Goal: Register for event/course

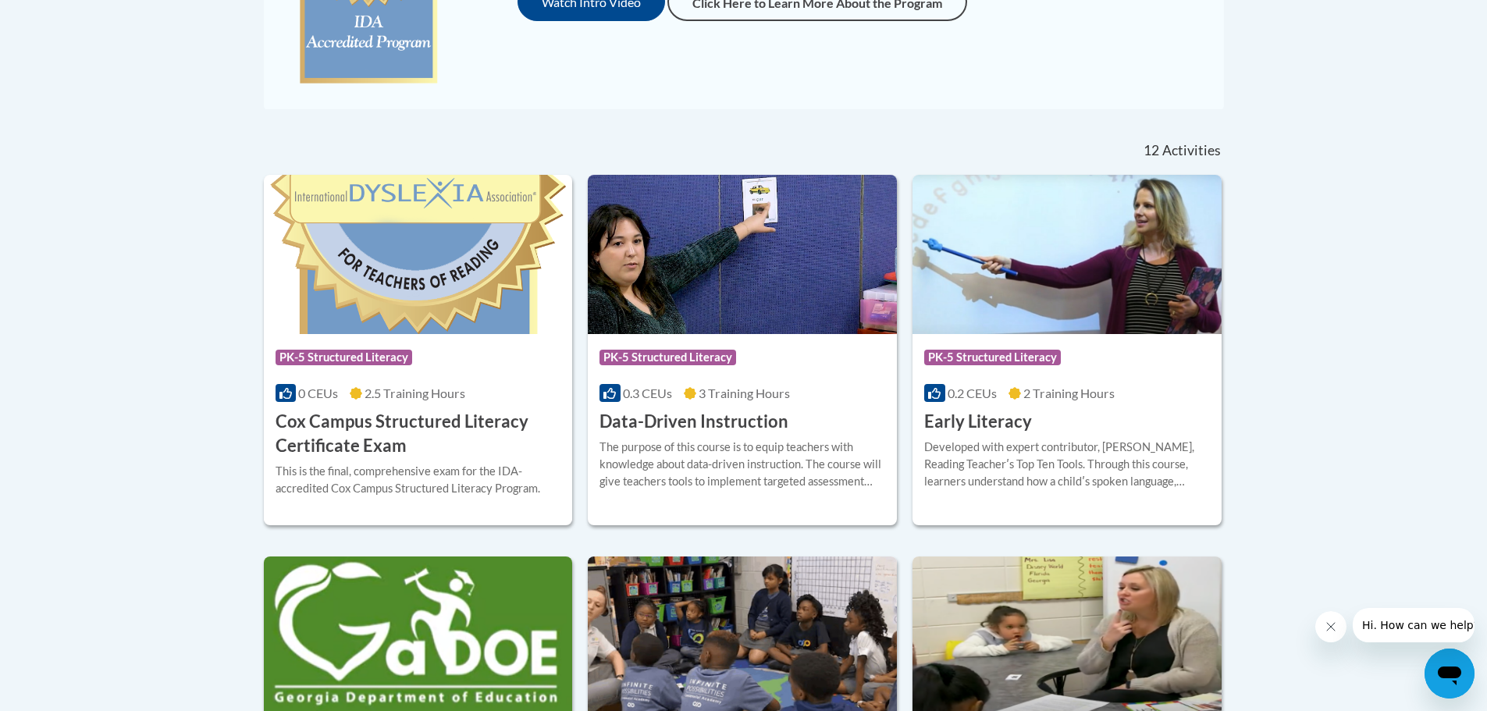
scroll to position [546, 0]
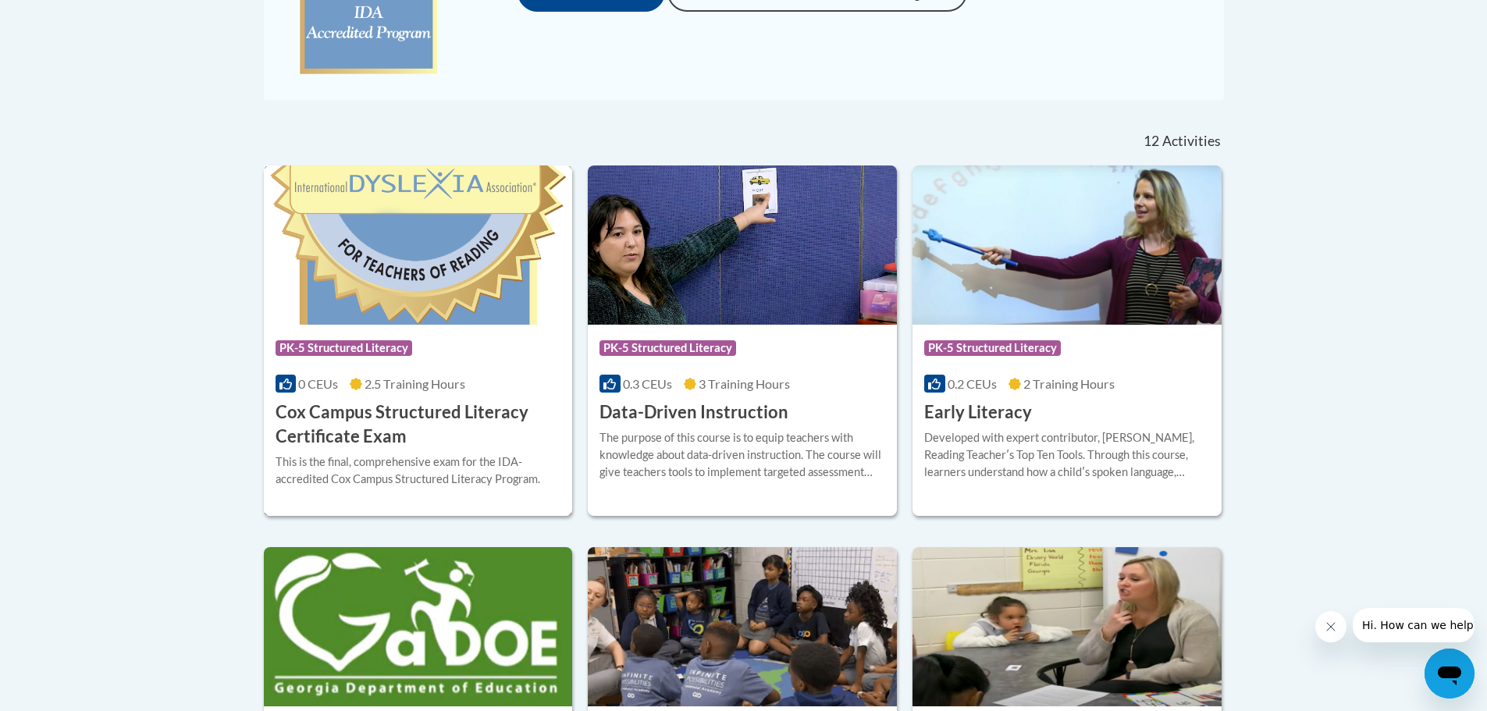
click at [476, 410] on h3 "Cox Campus Structured Literacy Certificate Exam" at bounding box center [418, 424] width 286 height 48
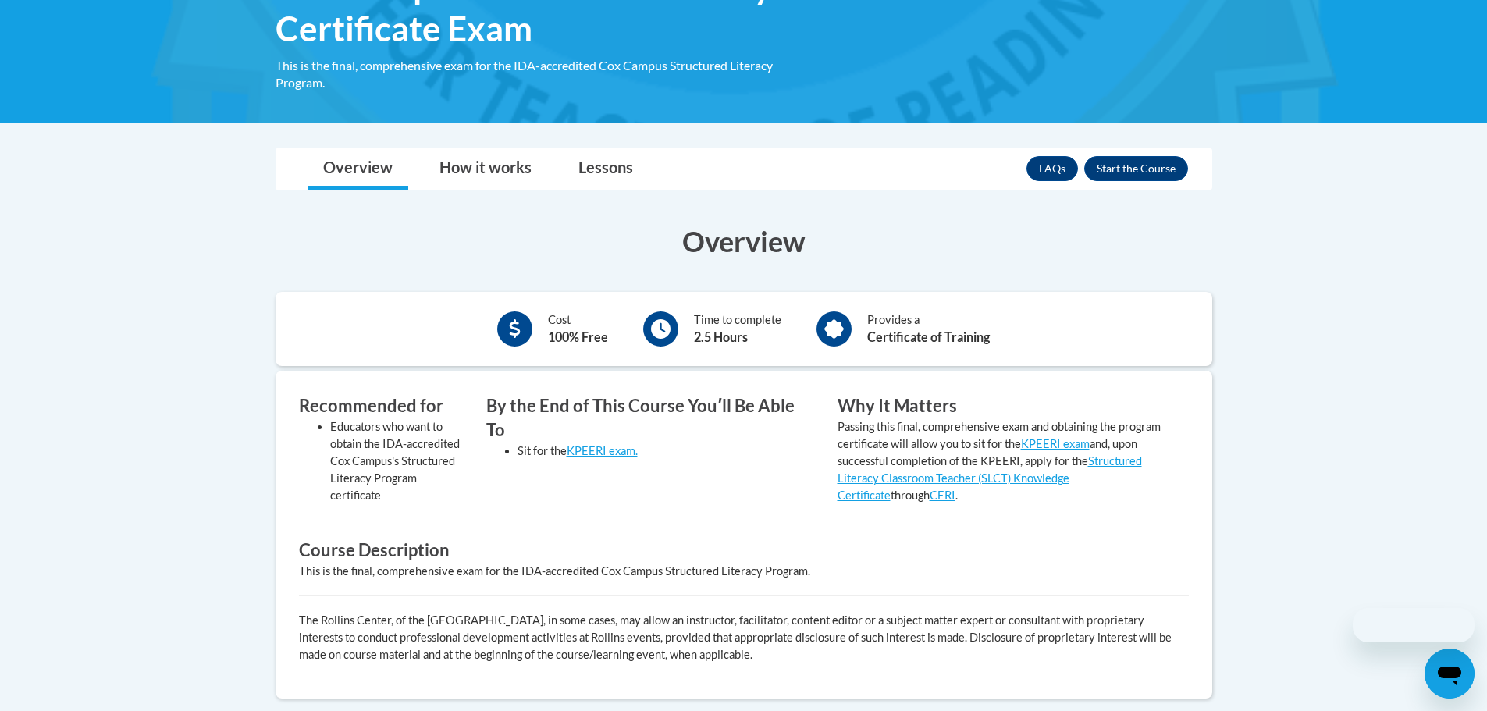
scroll to position [312, 0]
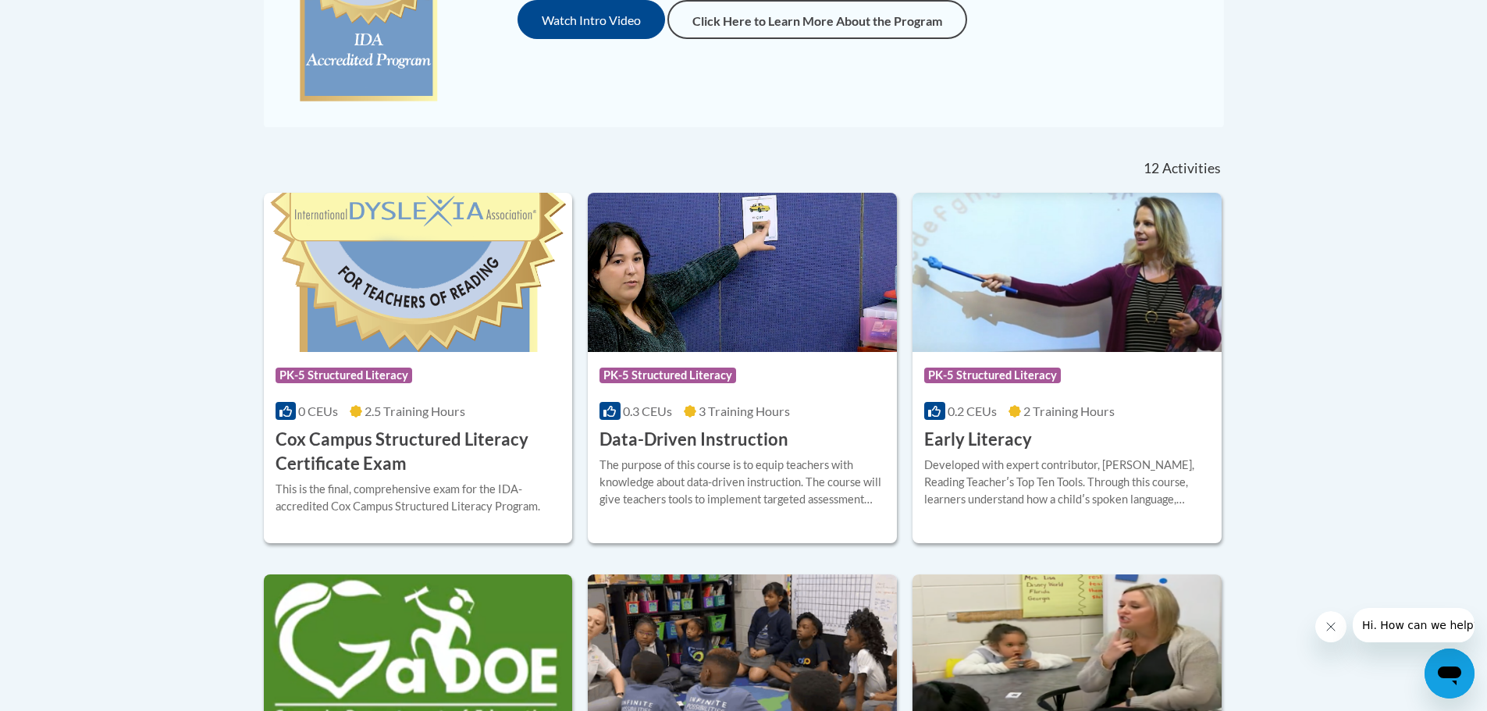
scroll to position [544, 0]
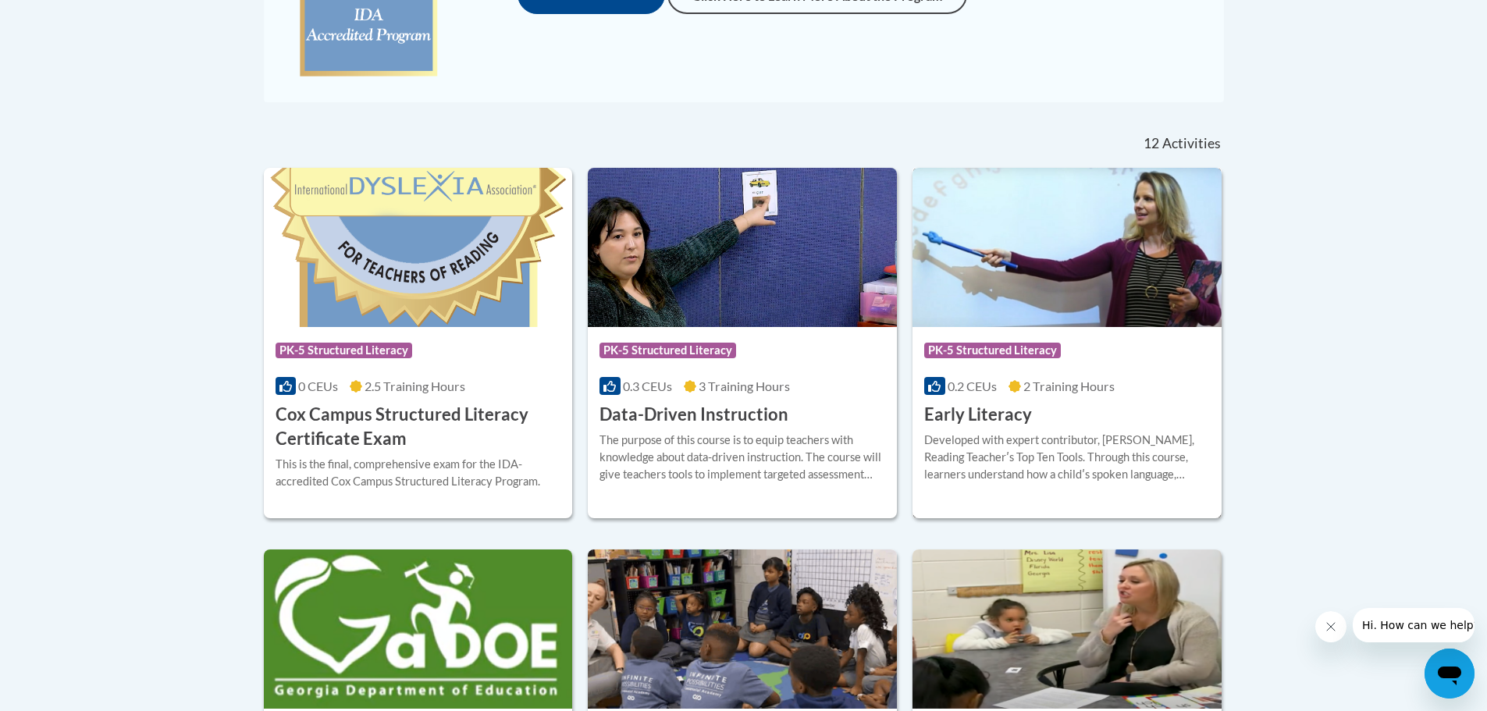
click at [1108, 461] on div "Developed with expert contributor, [PERSON_NAME], Reading Teacherʹs Top Ten Too…" at bounding box center [1067, 458] width 286 height 52
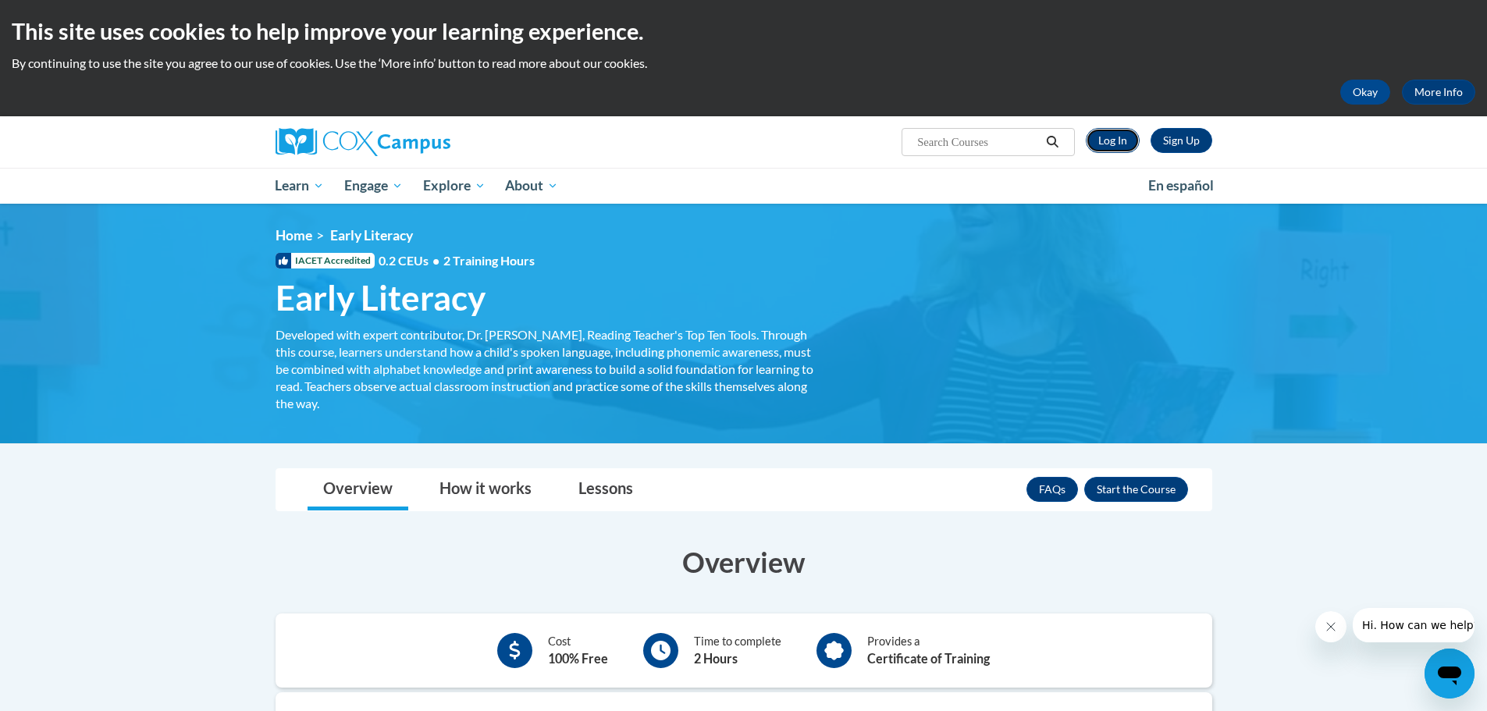
click at [1115, 146] on link "Log In" at bounding box center [1113, 140] width 54 height 25
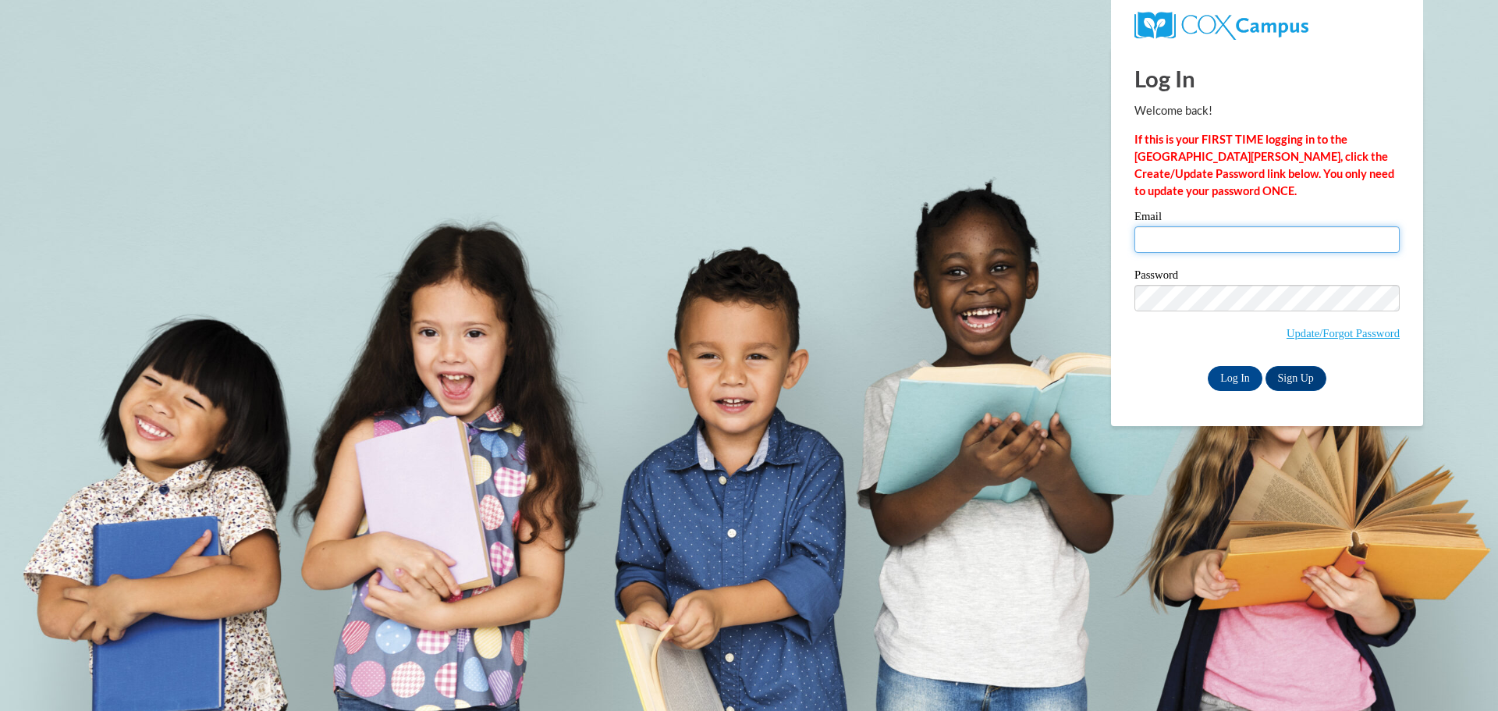
click at [1181, 245] on input "Email" at bounding box center [1267, 239] width 265 height 27
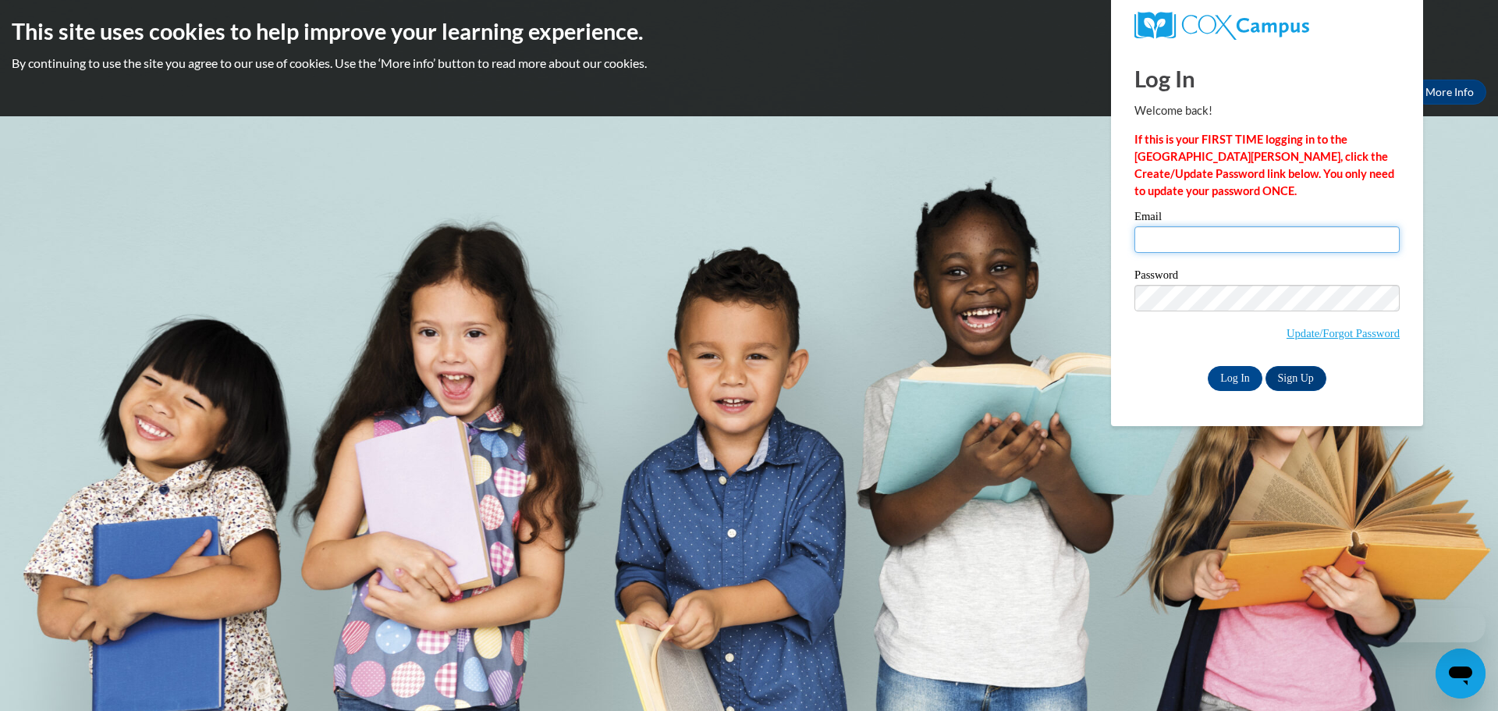
type input "[EMAIL_ADDRESS][DOMAIN_NAME]"
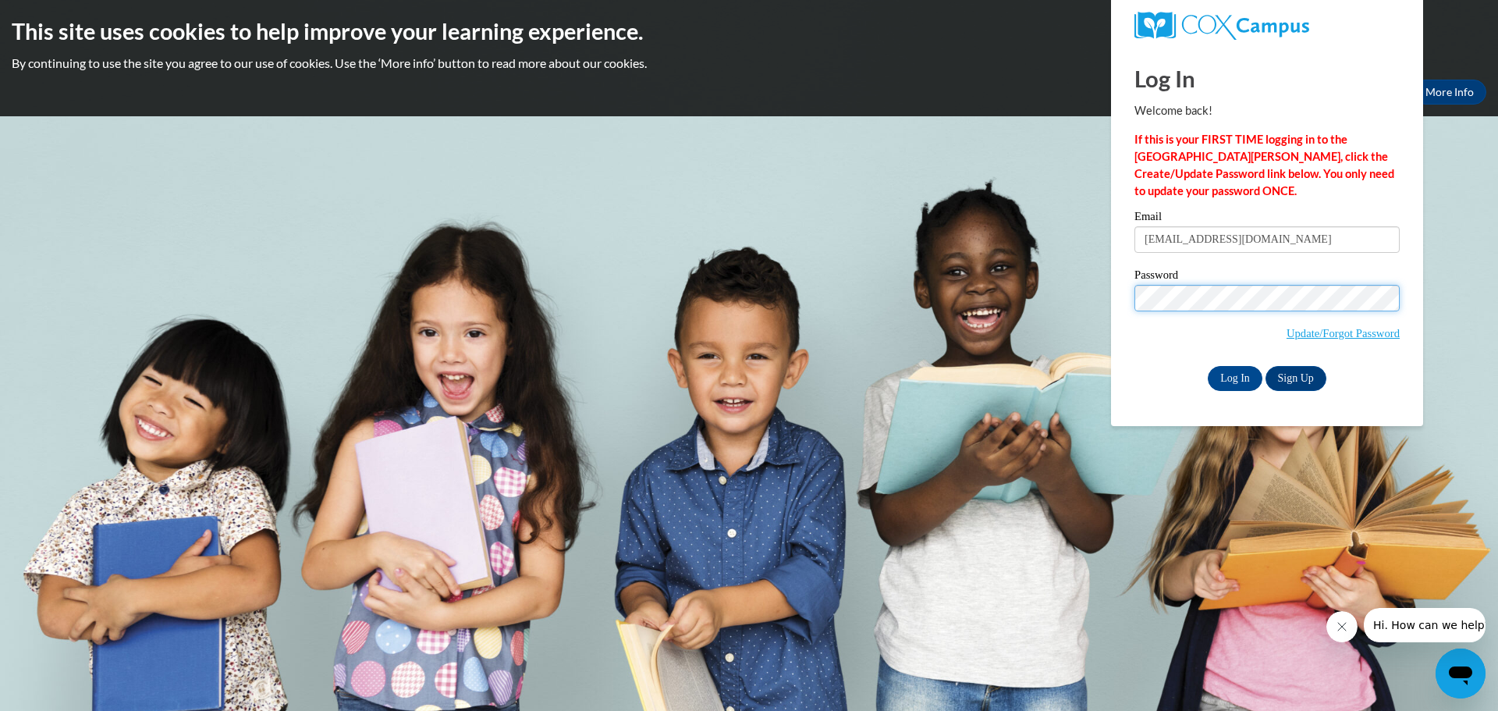
click at [1208, 366] on input "Log In" at bounding box center [1235, 378] width 55 height 25
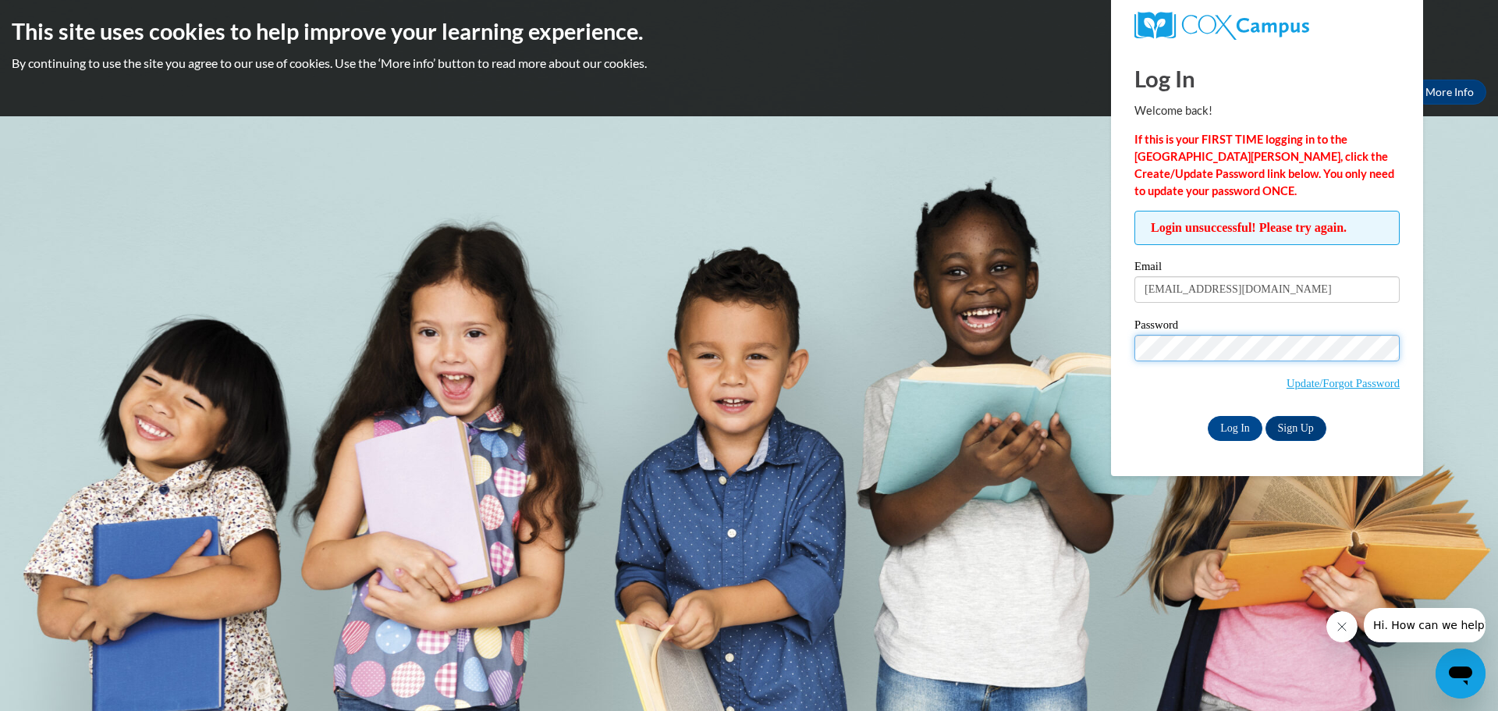
click at [1208, 416] on input "Log In" at bounding box center [1235, 428] width 55 height 25
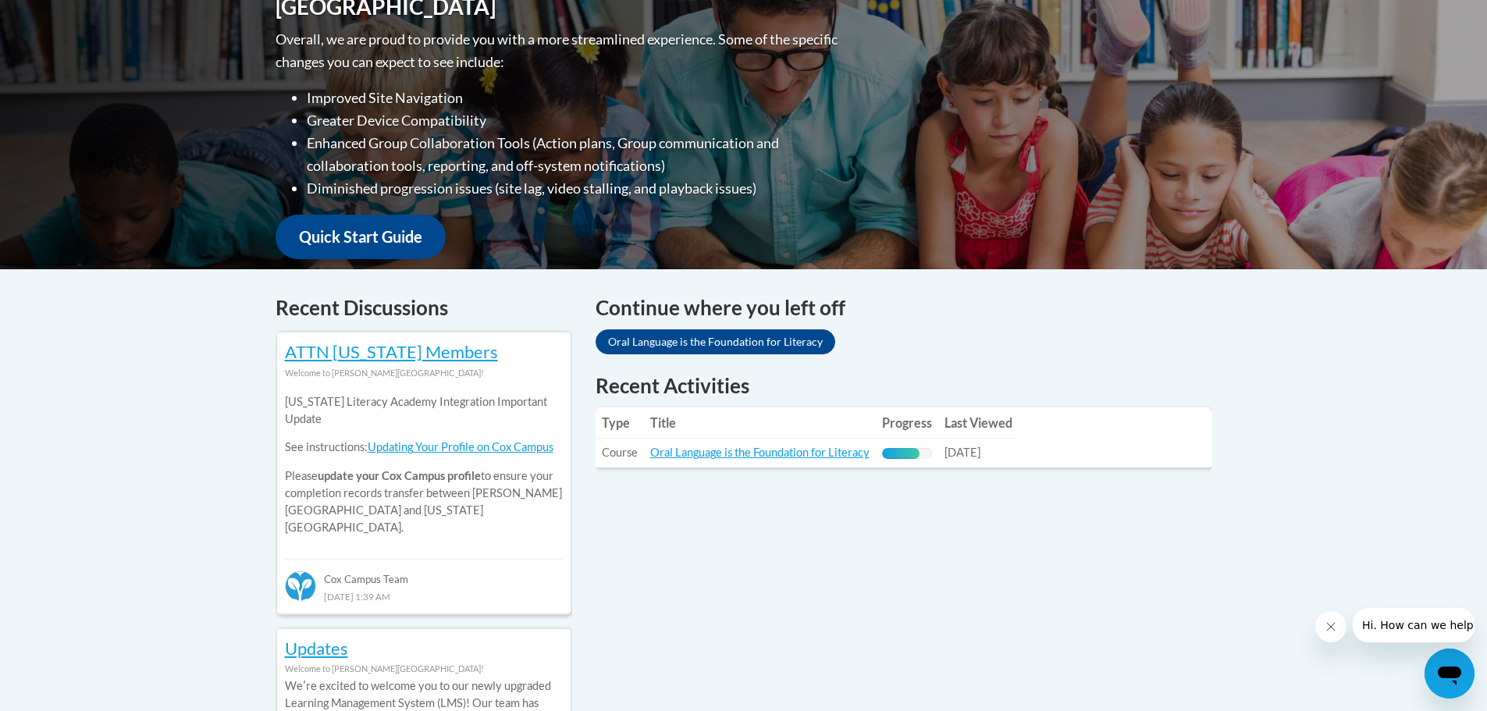
scroll to position [468, 0]
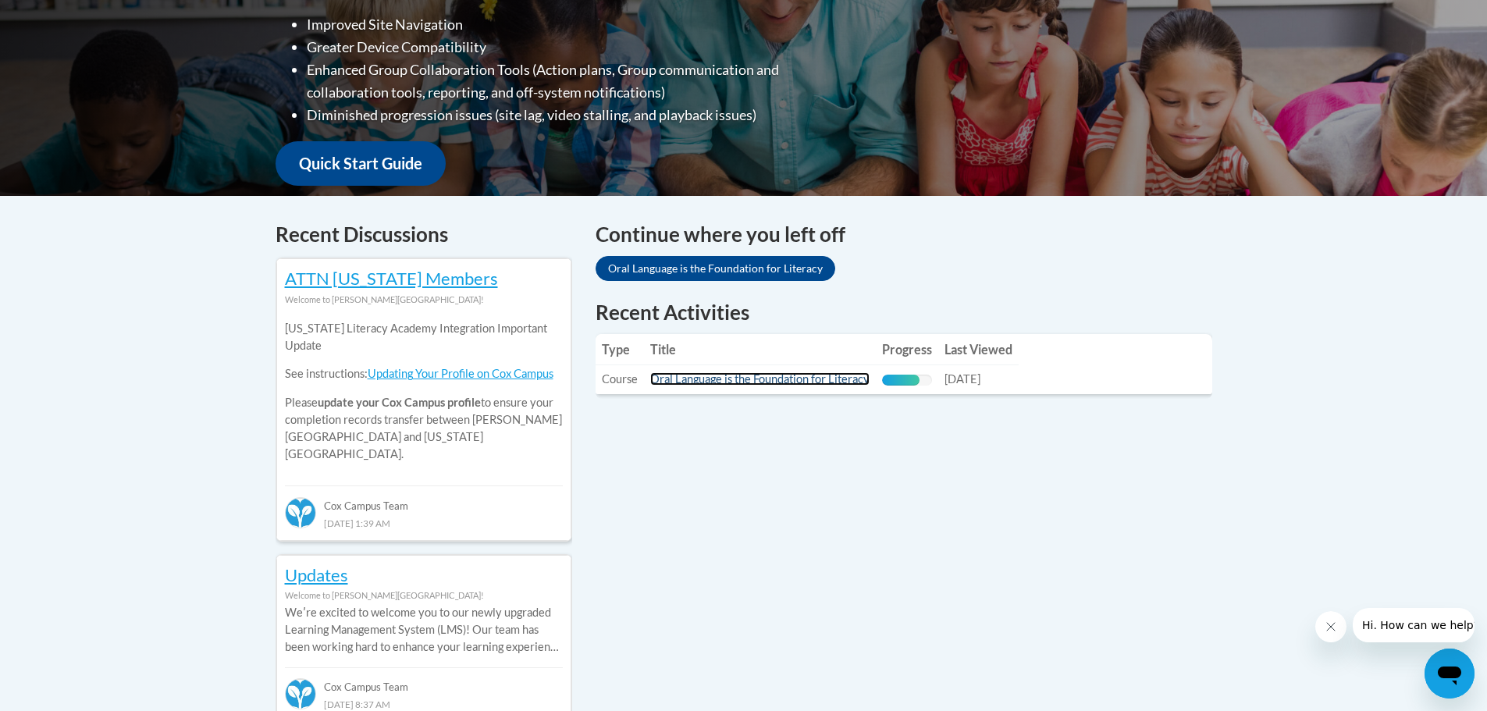
click at [805, 375] on link "Oral Language is the Foundation for Literacy" at bounding box center [759, 378] width 219 height 13
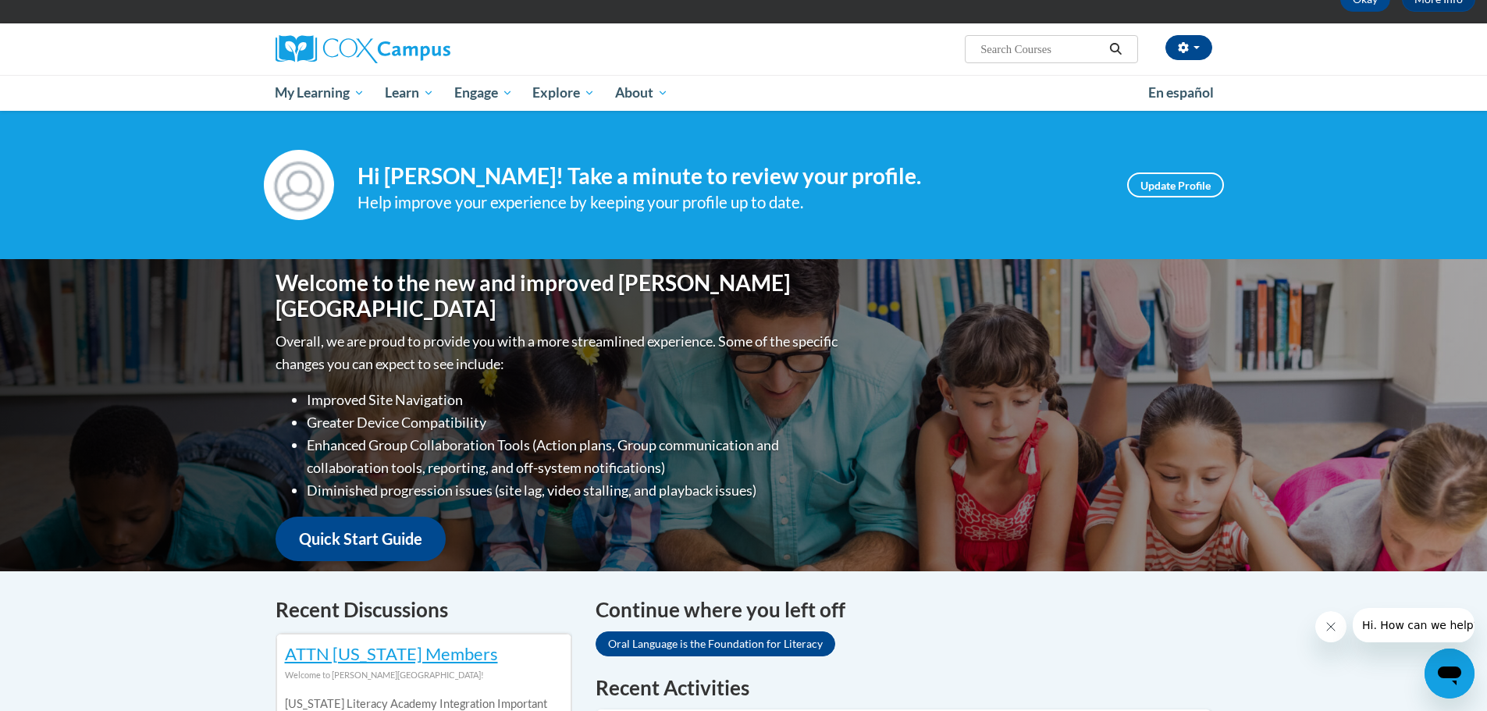
scroll to position [78, 0]
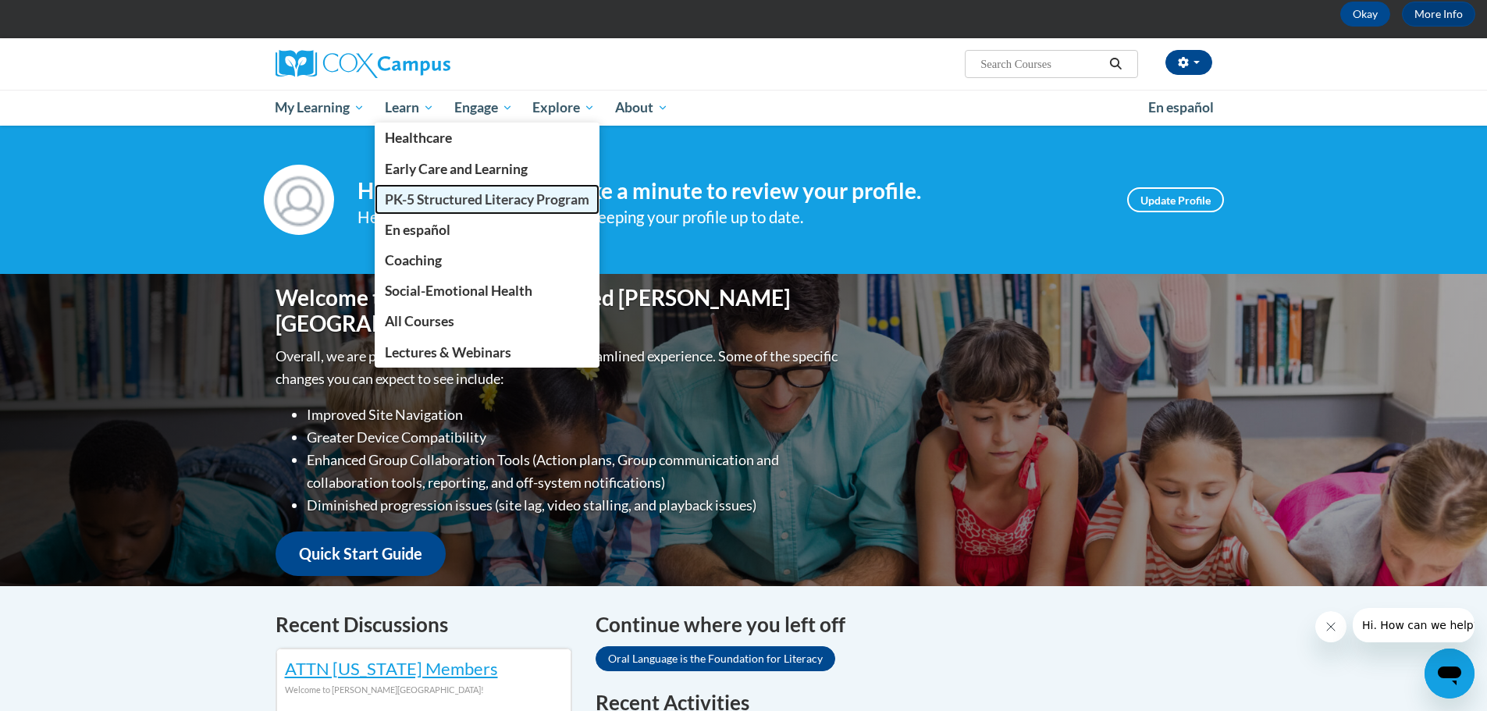
click at [437, 203] on span "PK-5 Structured Literacy Program" at bounding box center [487, 199] width 204 height 16
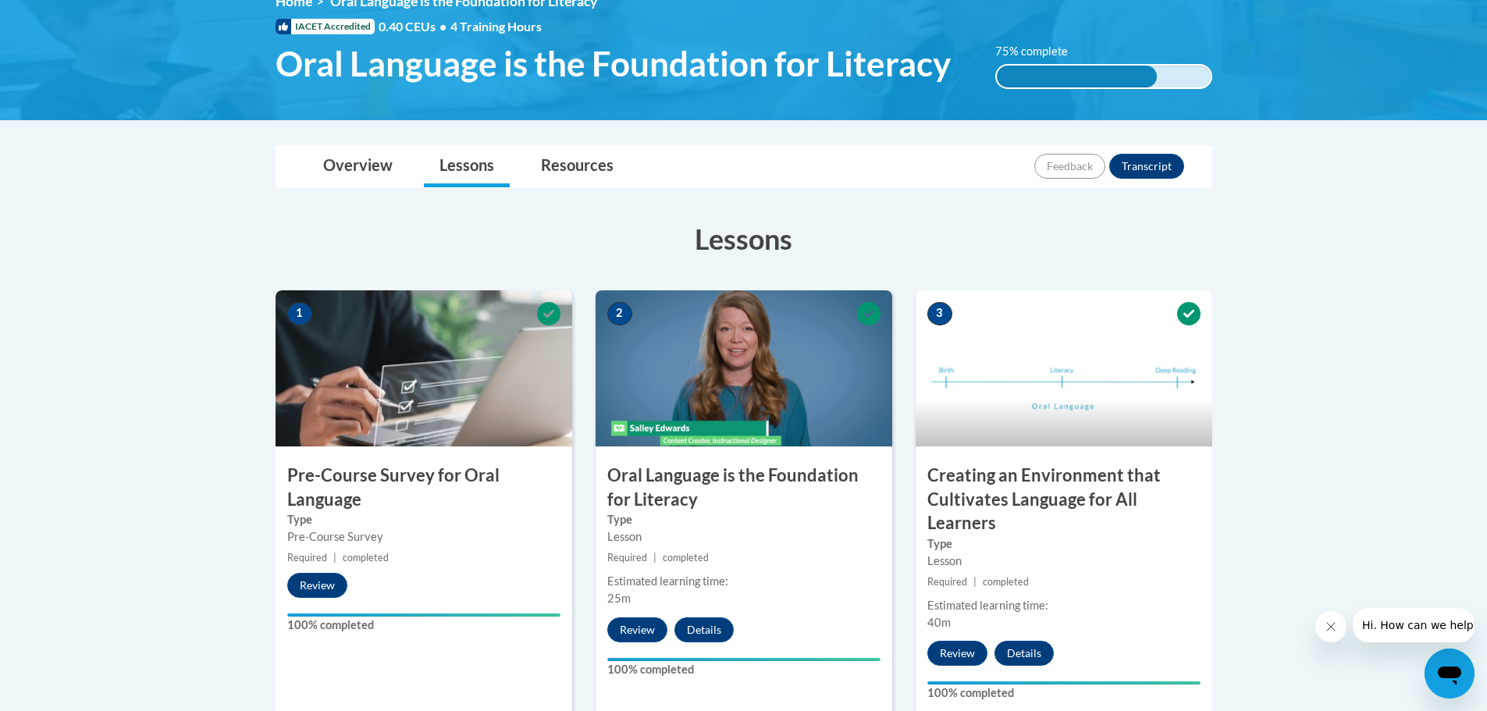
scroll to position [312, 0]
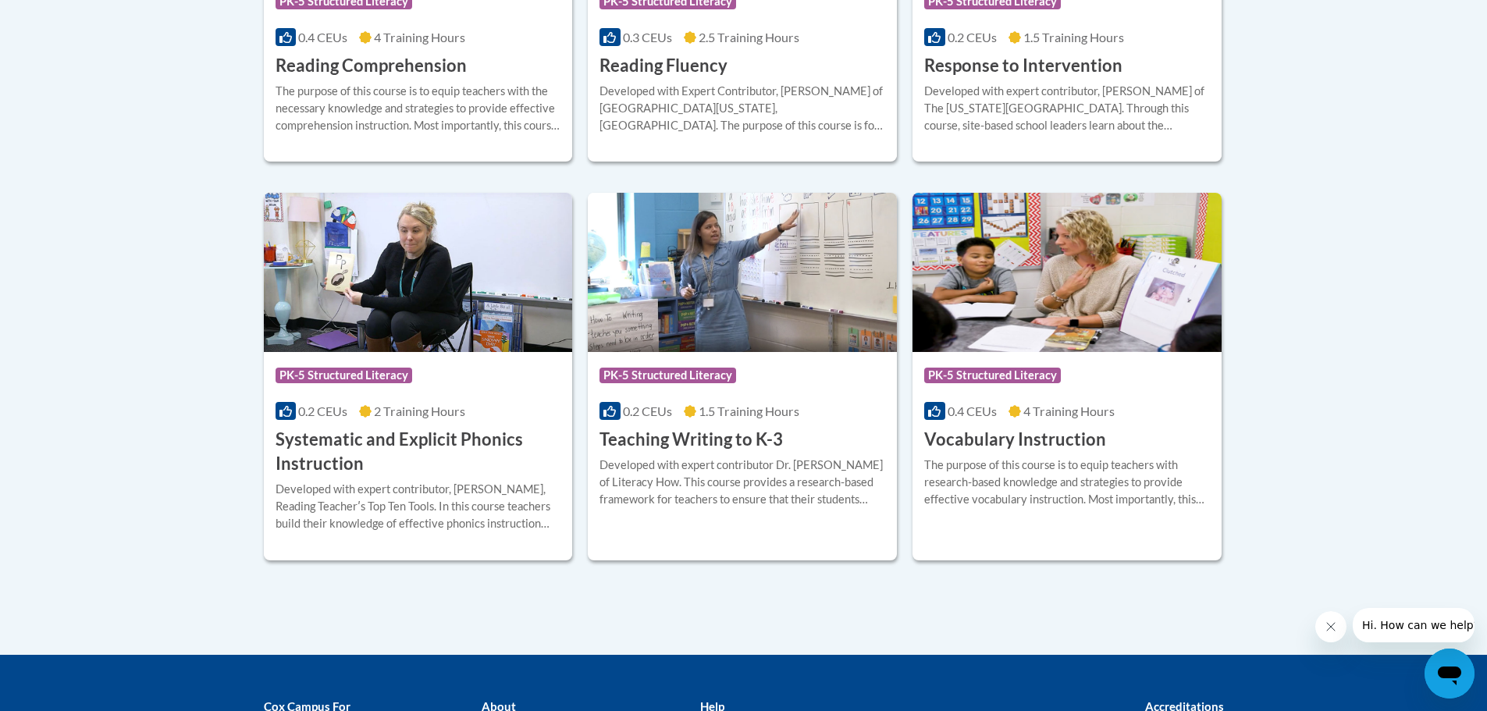
scroll to position [1717, 0]
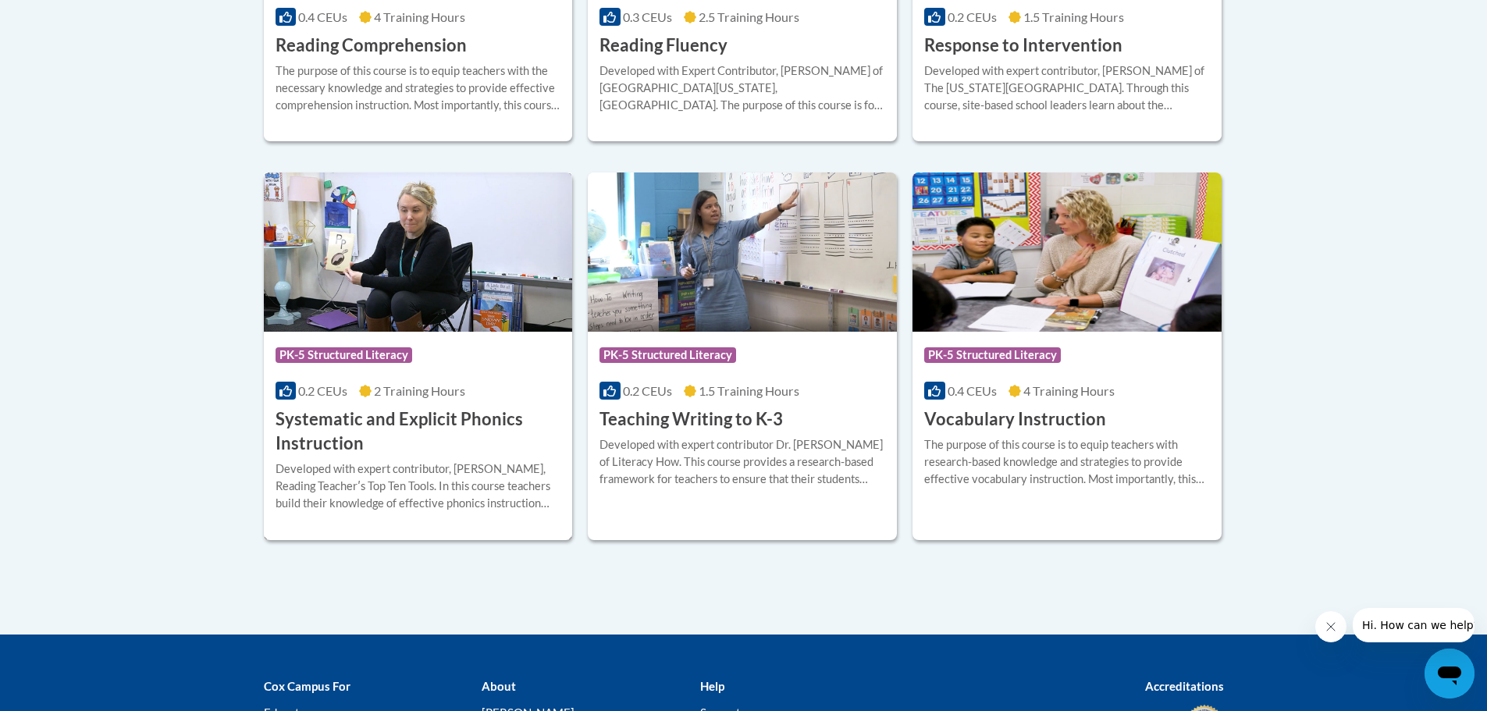
click at [475, 414] on h3 "Systematic and Explicit Phonics Instruction" at bounding box center [418, 431] width 286 height 48
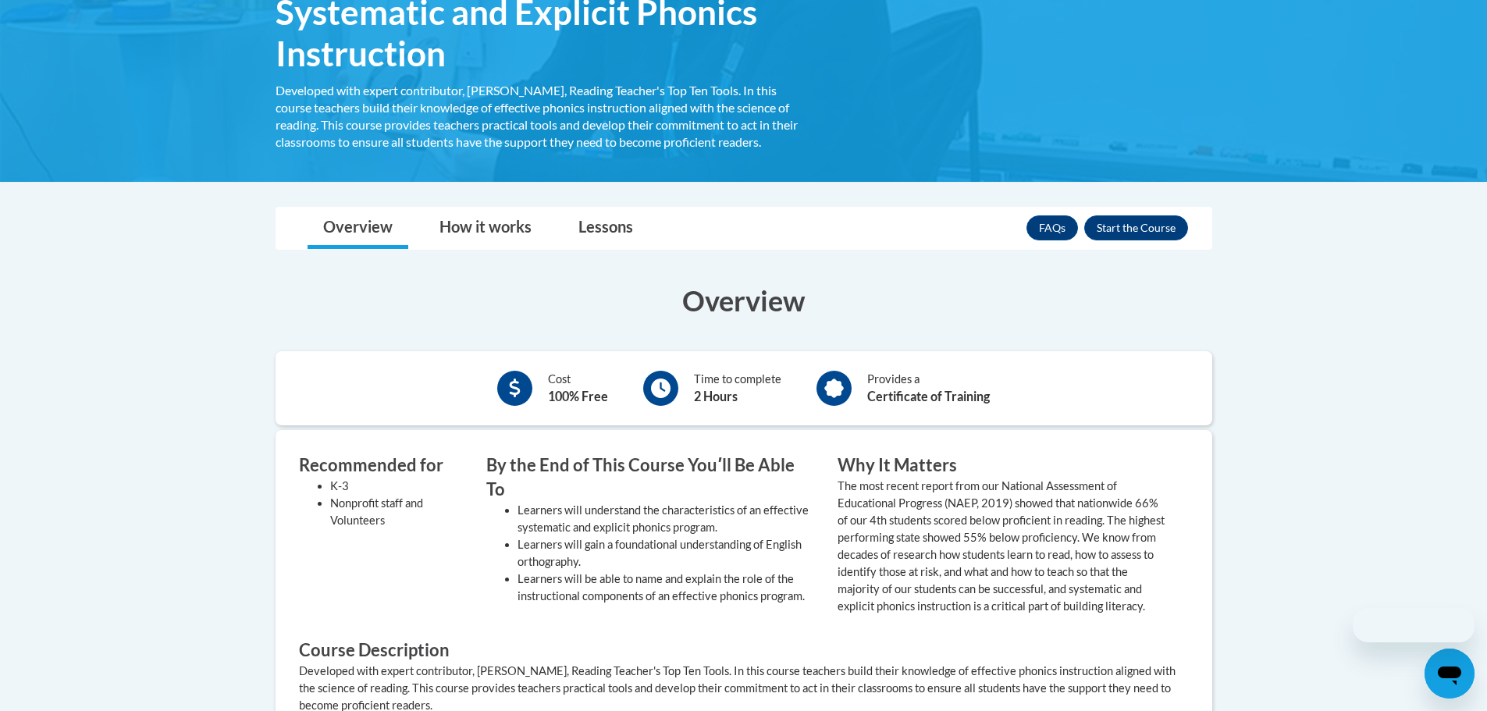
scroll to position [312, 0]
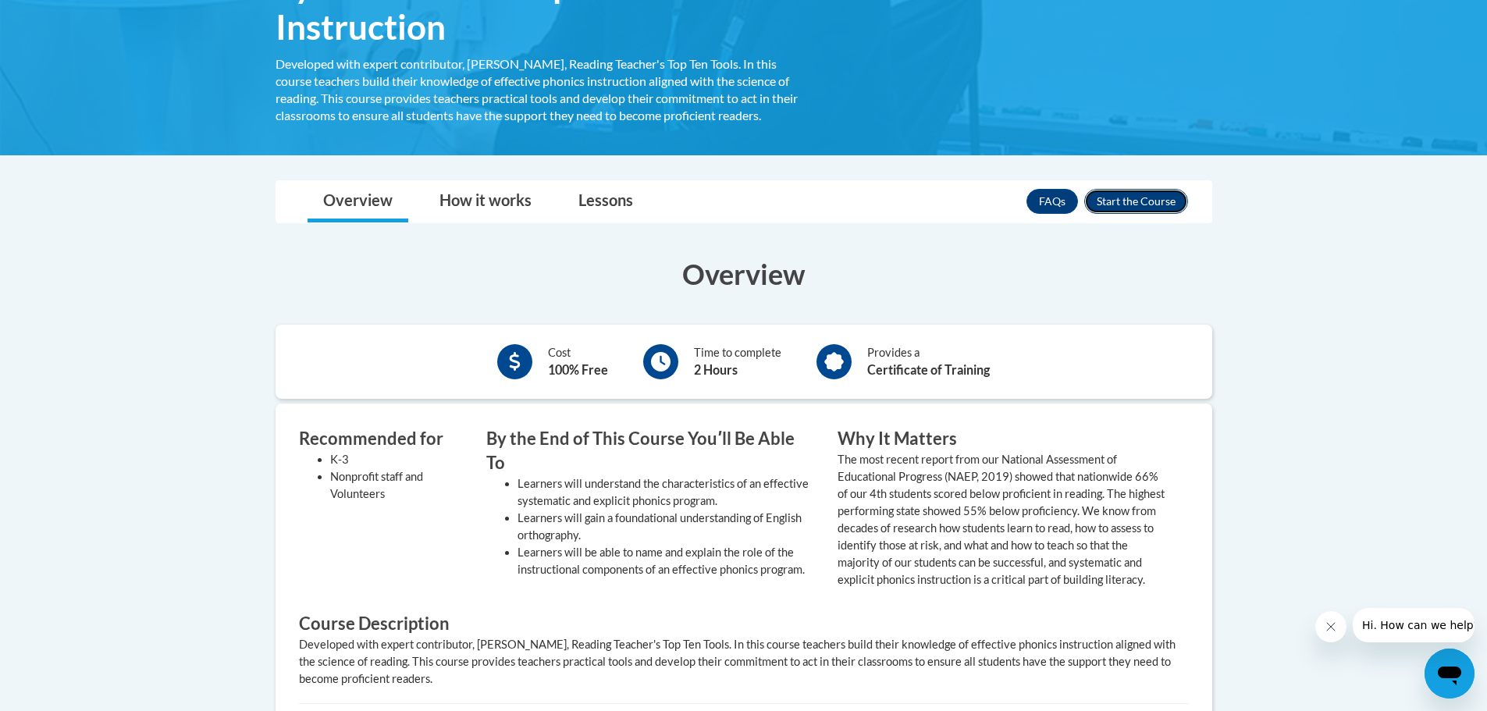
click at [1118, 205] on button "Enroll" at bounding box center [1136, 201] width 104 height 25
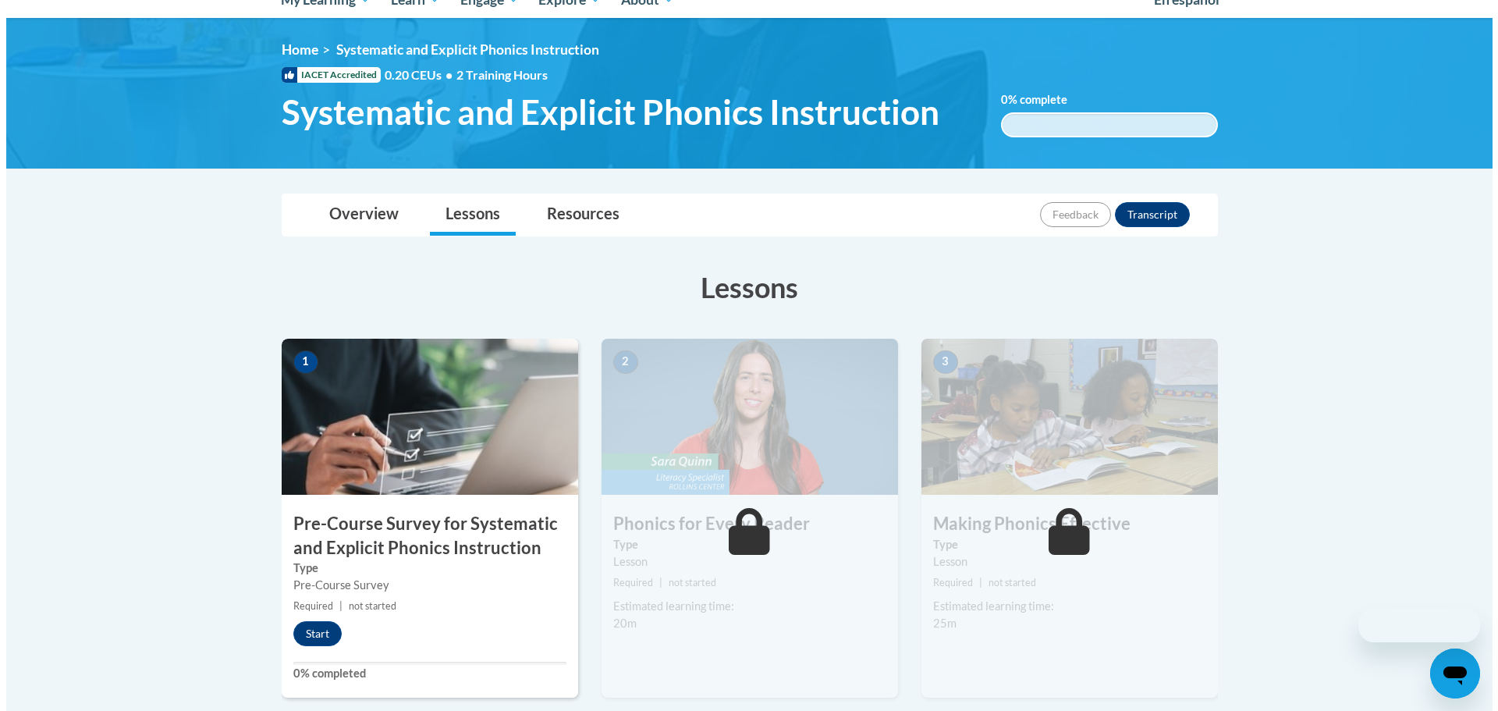
scroll to position [234, 0]
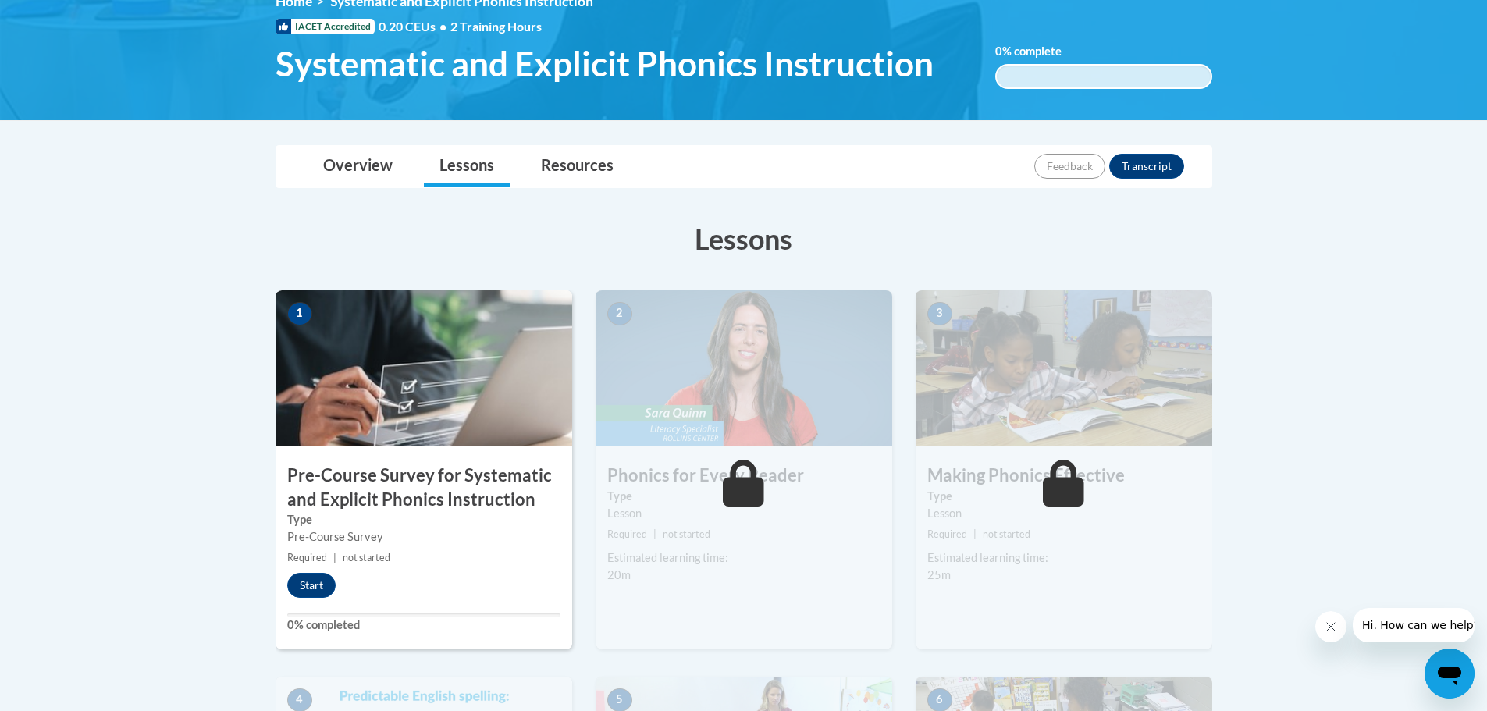
click at [450, 414] on img at bounding box center [423, 368] width 297 height 156
click at [302, 581] on button "Start" at bounding box center [311, 585] width 48 height 25
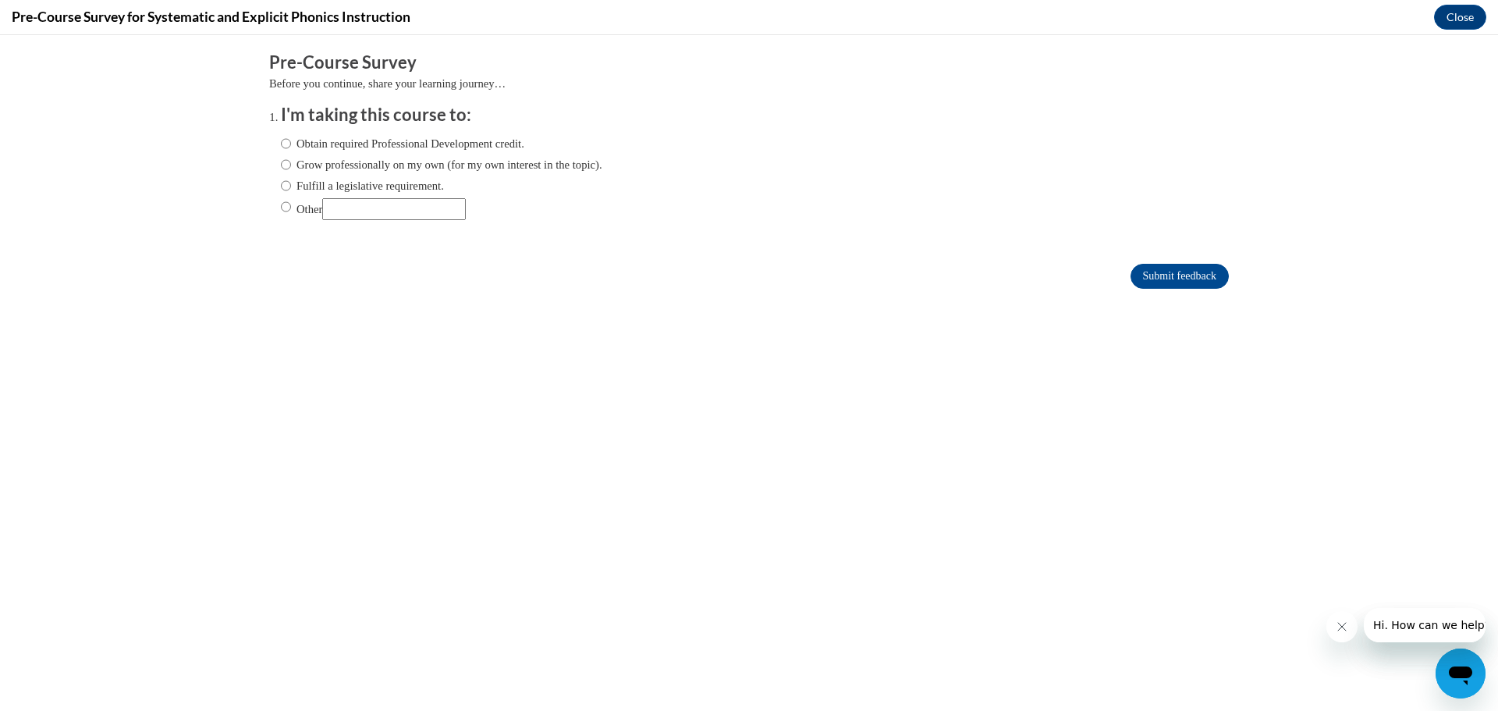
scroll to position [0, 0]
drag, startPoint x: 272, startPoint y: 208, endPoint x: 291, endPoint y: 208, distance: 19.5
click at [281, 208] on input "Other" at bounding box center [286, 206] width 10 height 17
radio input "true"
click at [349, 204] on input "Other" at bounding box center [394, 209] width 144 height 22
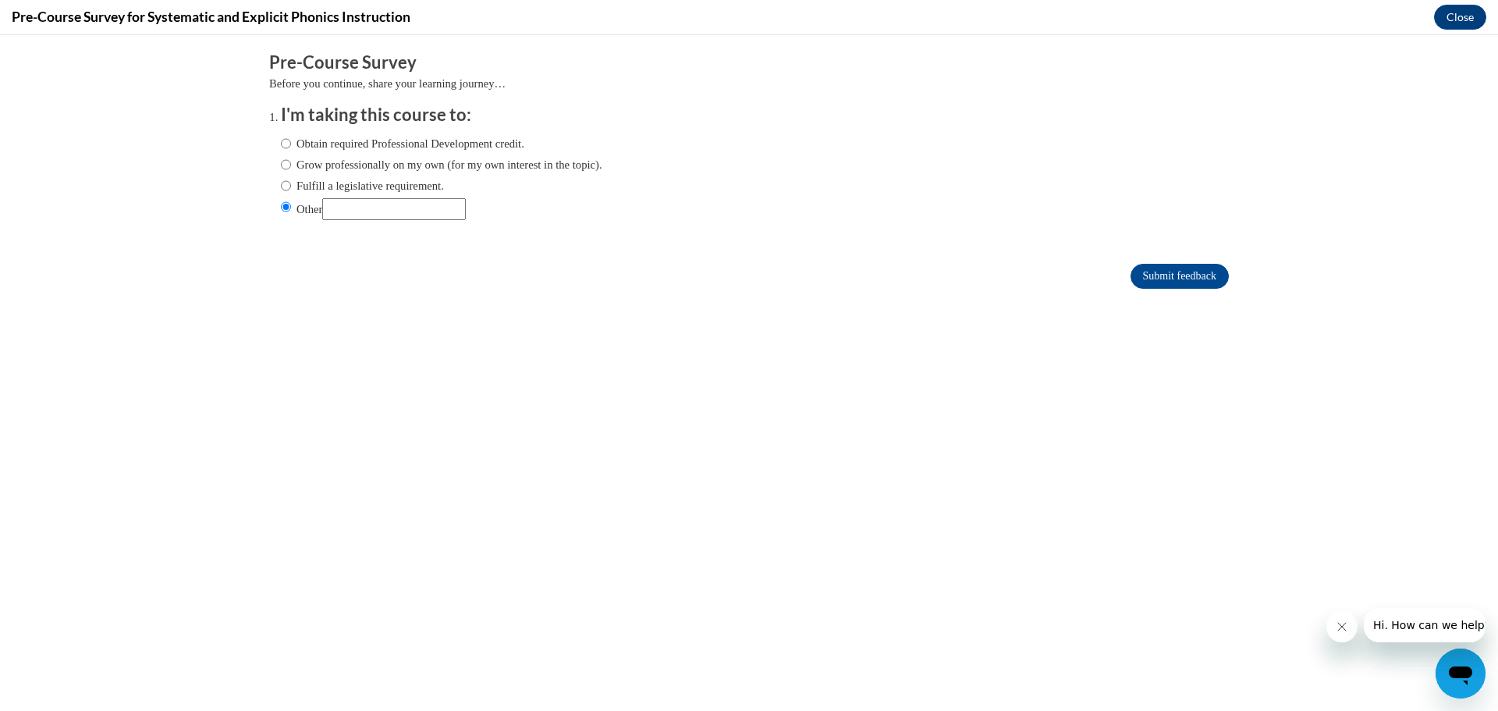
type input "Become certified with IDA"
click at [614, 254] on form "Pre-Course Survey Before you continue, share your learning journey… I'm taking …" at bounding box center [749, 178] width 960 height 254
click at [1146, 271] on input "Submit feedback" at bounding box center [1180, 276] width 98 height 25
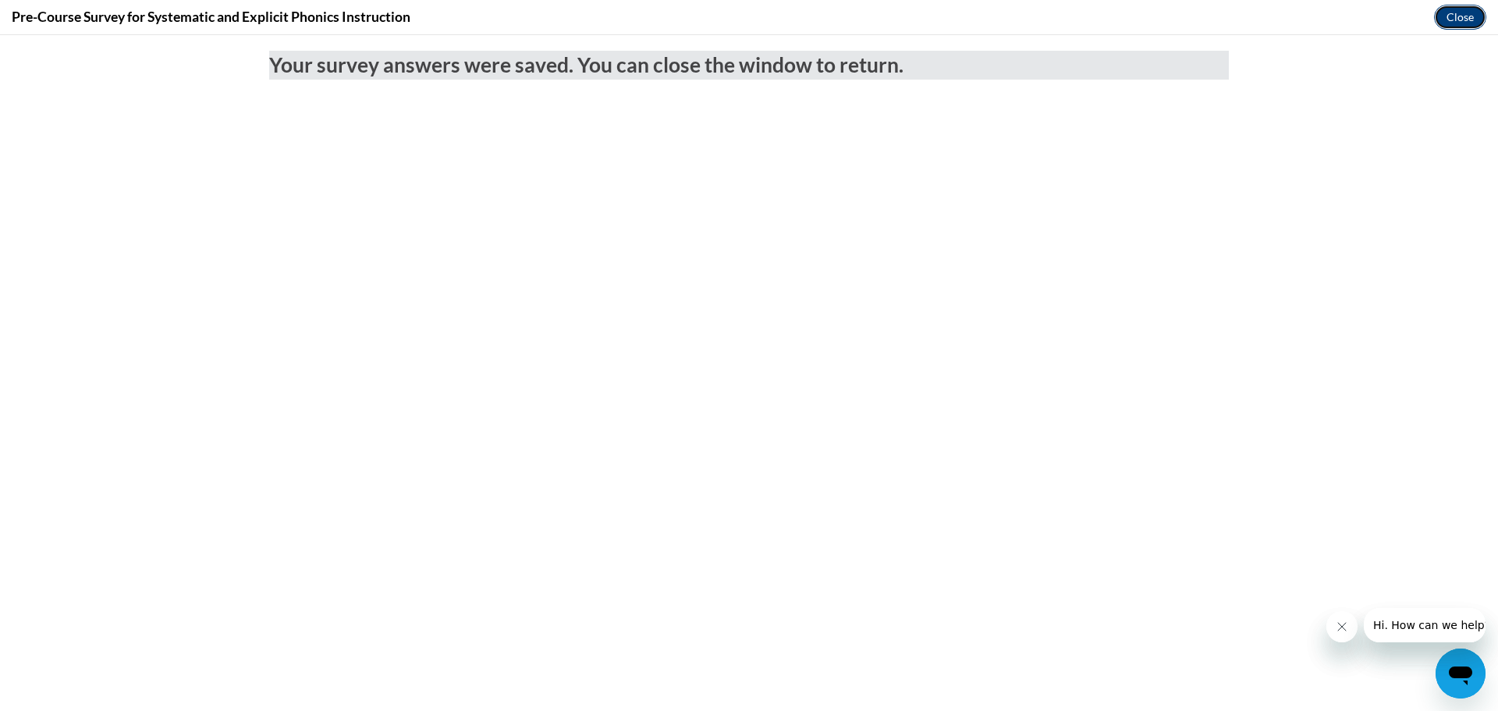
click at [1471, 12] on button "Close" at bounding box center [1460, 17] width 52 height 25
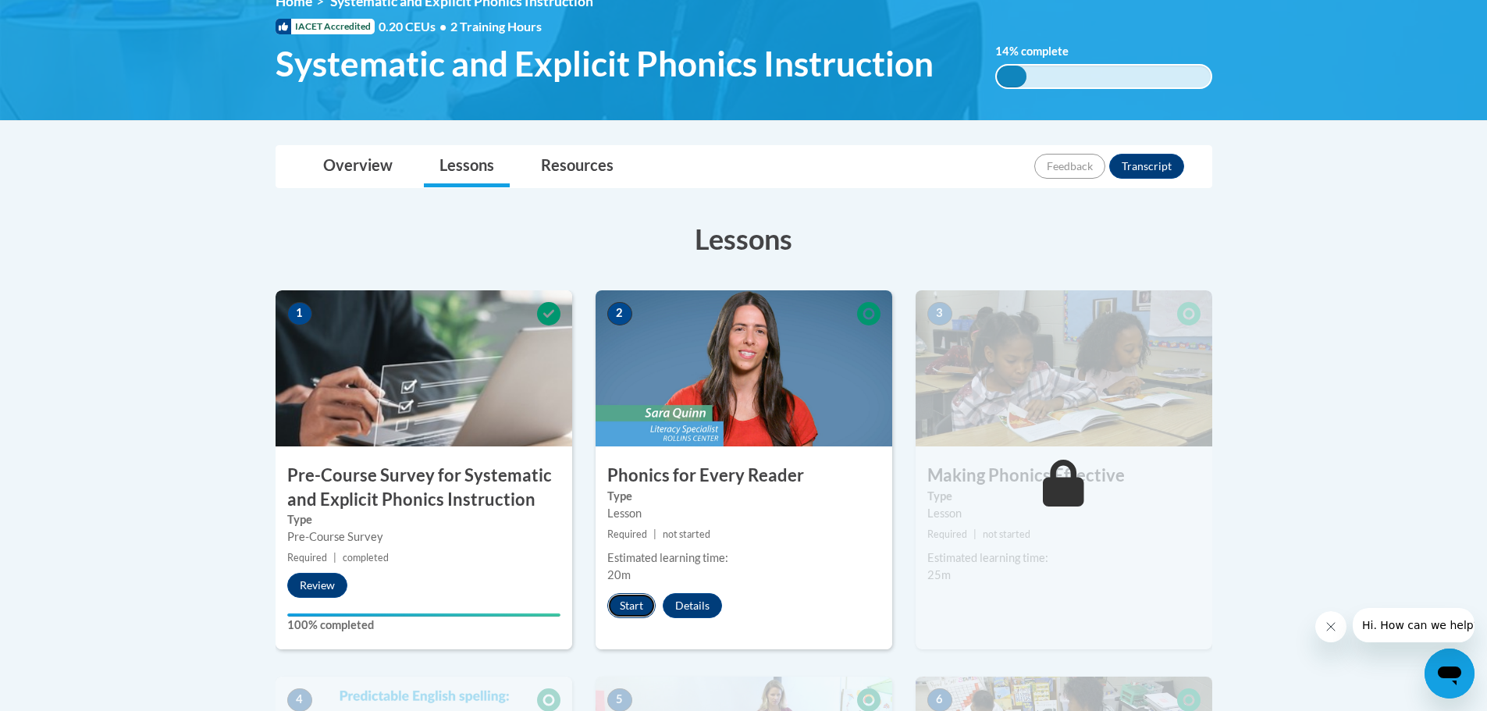
click at [637, 602] on button "Start" at bounding box center [631, 605] width 48 height 25
